Goal: Use online tool/utility: Utilize a website feature to perform a specific function

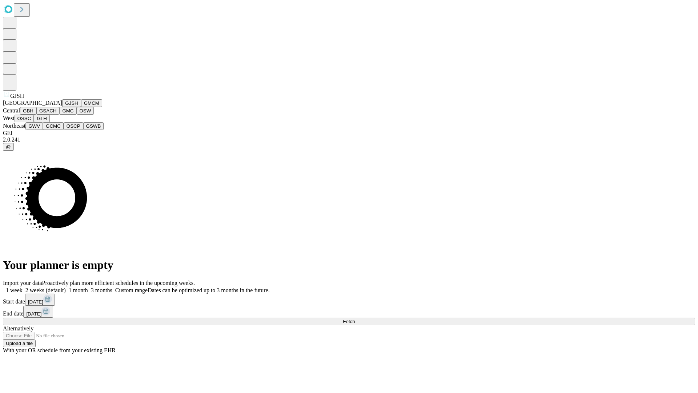
click at [62, 107] on button "GJSH" at bounding box center [71, 103] width 19 height 8
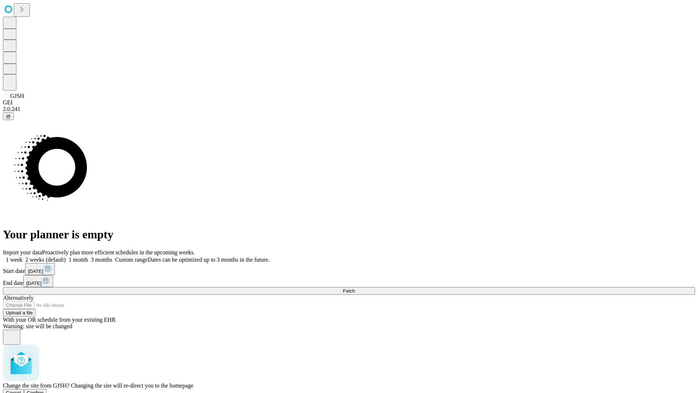
click at [44, 390] on span "Confirm" at bounding box center [35, 392] width 17 height 5
click at [88, 256] on label "1 month" at bounding box center [77, 259] width 22 height 6
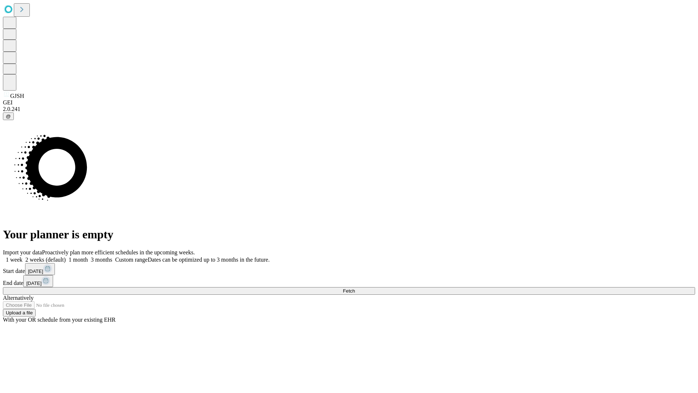
click at [355, 288] on span "Fetch" at bounding box center [349, 290] width 12 height 5
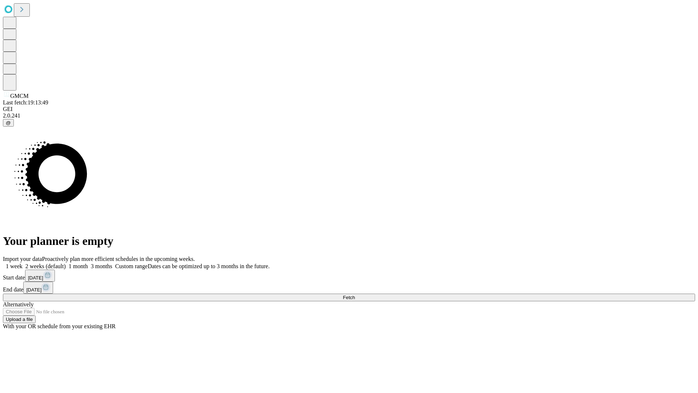
click at [88, 263] on label "1 month" at bounding box center [77, 266] width 22 height 6
click at [355, 294] on span "Fetch" at bounding box center [349, 296] width 12 height 5
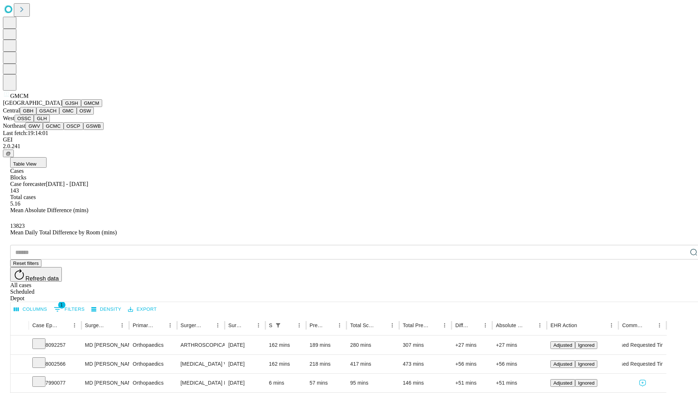
click at [36, 115] on button "GBH" at bounding box center [28, 111] width 16 height 8
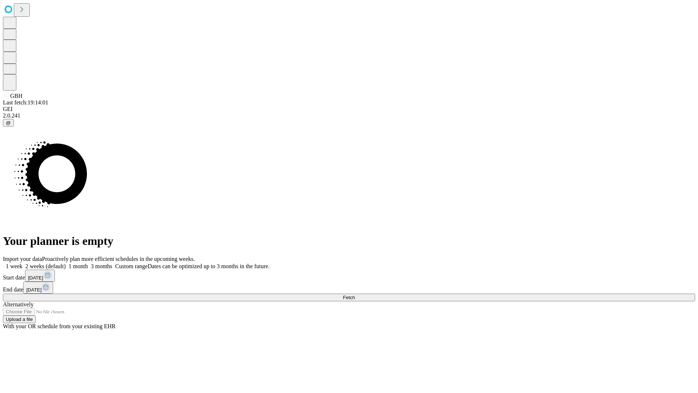
click at [88, 263] on label "1 month" at bounding box center [77, 266] width 22 height 6
click at [355, 294] on span "Fetch" at bounding box center [349, 296] width 12 height 5
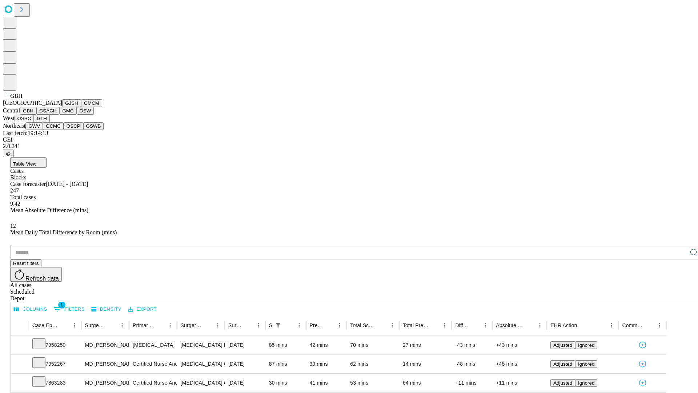
click at [56, 115] on button "GSACH" at bounding box center [47, 111] width 23 height 8
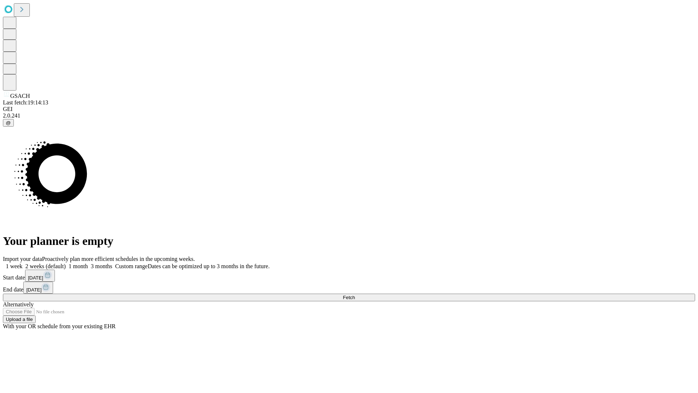
click at [88, 263] on label "1 month" at bounding box center [77, 266] width 22 height 6
click at [355, 294] on span "Fetch" at bounding box center [349, 296] width 12 height 5
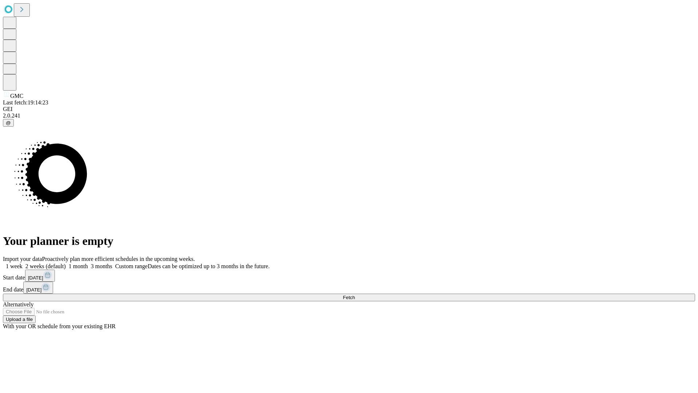
click at [355, 294] on span "Fetch" at bounding box center [349, 296] width 12 height 5
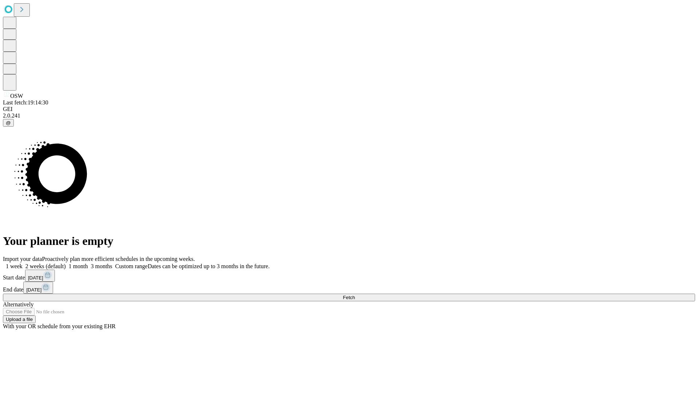
click at [88, 263] on label "1 month" at bounding box center [77, 266] width 22 height 6
click at [355, 294] on span "Fetch" at bounding box center [349, 296] width 12 height 5
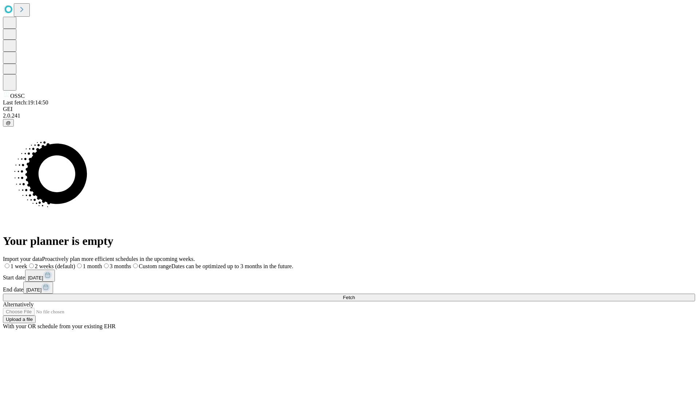
click at [102, 263] on label "1 month" at bounding box center [88, 266] width 27 height 6
click at [355, 294] on span "Fetch" at bounding box center [349, 296] width 12 height 5
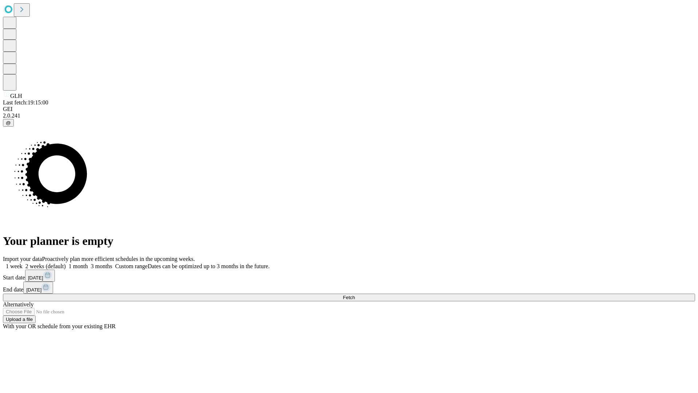
click at [88, 263] on label "1 month" at bounding box center [77, 266] width 22 height 6
click at [355, 294] on span "Fetch" at bounding box center [349, 296] width 12 height 5
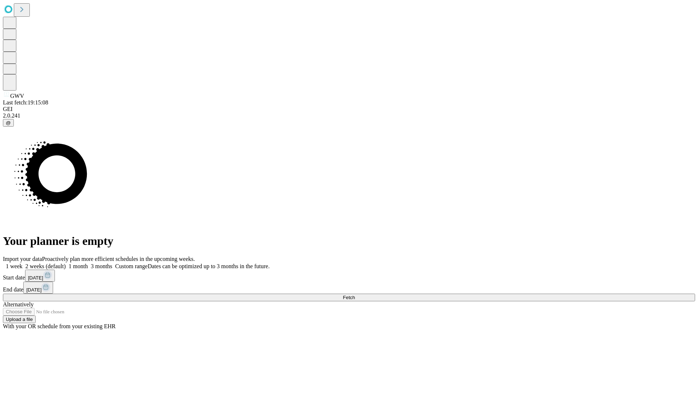
click at [88, 263] on label "1 month" at bounding box center [77, 266] width 22 height 6
click at [355, 294] on span "Fetch" at bounding box center [349, 296] width 12 height 5
click at [88, 263] on label "1 month" at bounding box center [77, 266] width 22 height 6
click at [355, 294] on span "Fetch" at bounding box center [349, 296] width 12 height 5
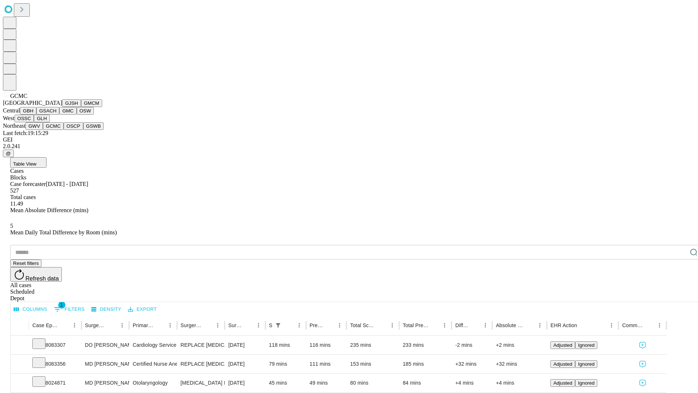
click at [64, 130] on button "OSCP" at bounding box center [74, 126] width 20 height 8
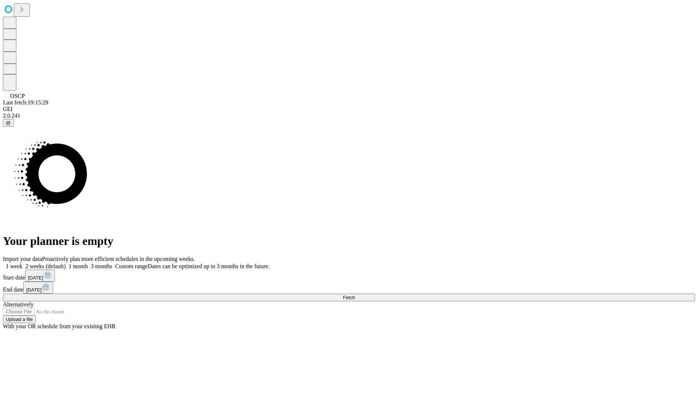
click at [88, 263] on label "1 month" at bounding box center [77, 266] width 22 height 6
click at [355, 294] on span "Fetch" at bounding box center [349, 296] width 12 height 5
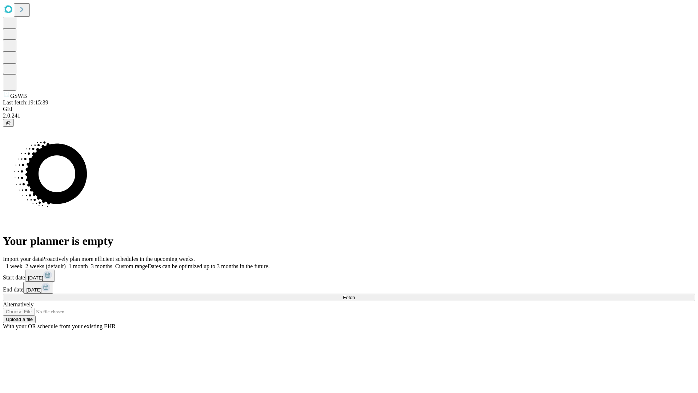
click at [88, 263] on label "1 month" at bounding box center [77, 266] width 22 height 6
click at [355, 294] on span "Fetch" at bounding box center [349, 296] width 12 height 5
